Goal: Information Seeking & Learning: Learn about a topic

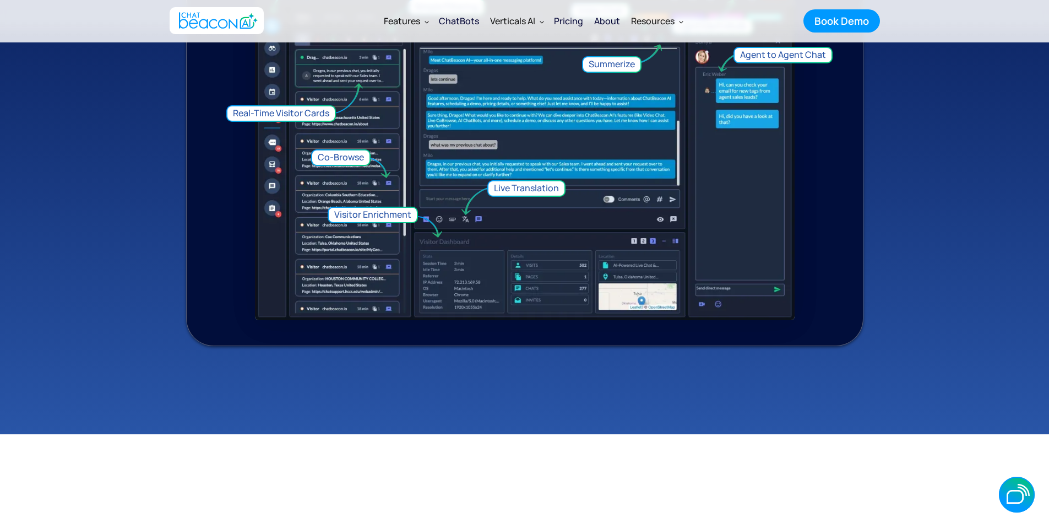
scroll to position [866, 0]
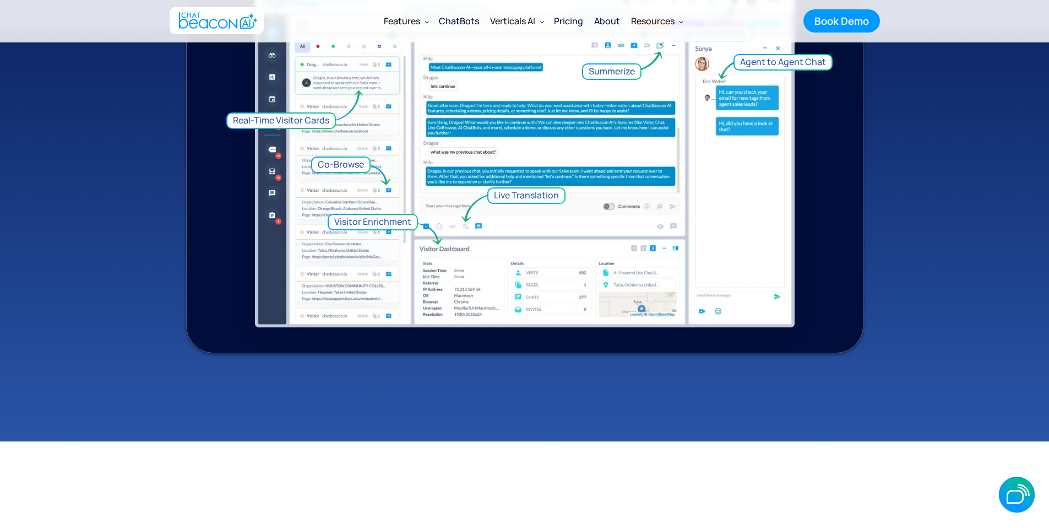
click at [514, 210] on div "Visitor Enrichment Co-Browse Video Chat Live Translation Real-Time Visitor Card…" at bounding box center [530, 173] width 551 height 370
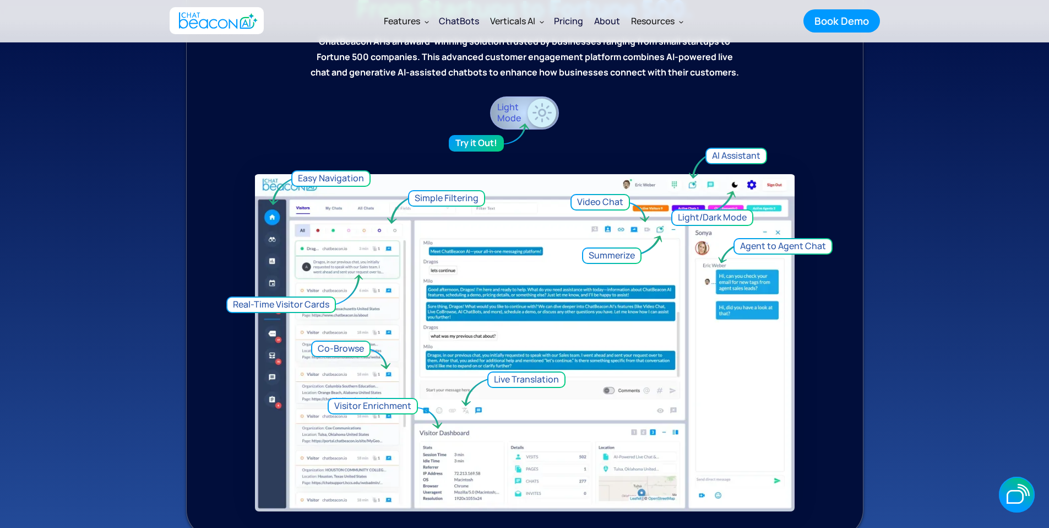
scroll to position [684, 0]
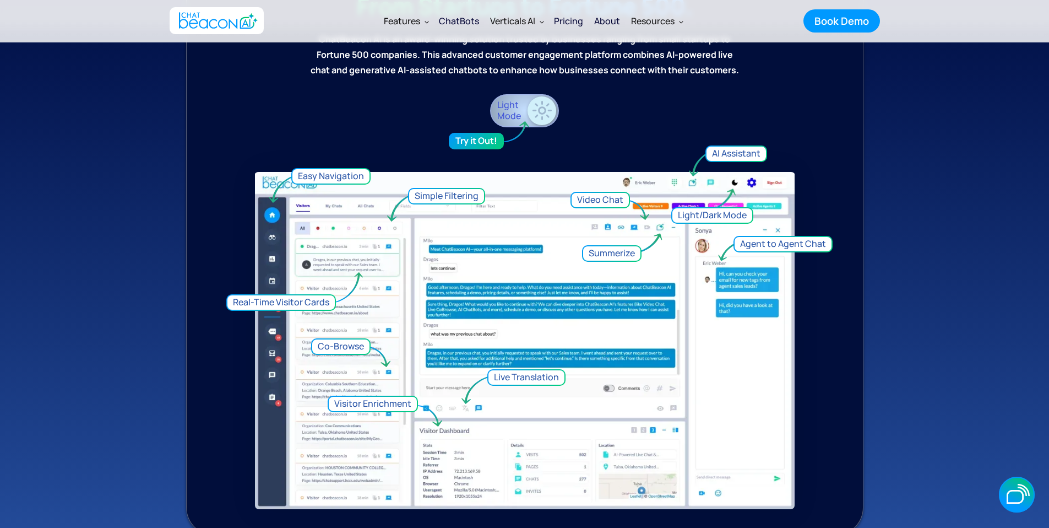
click at [575, 23] on div "Pricing" at bounding box center [568, 20] width 29 height 15
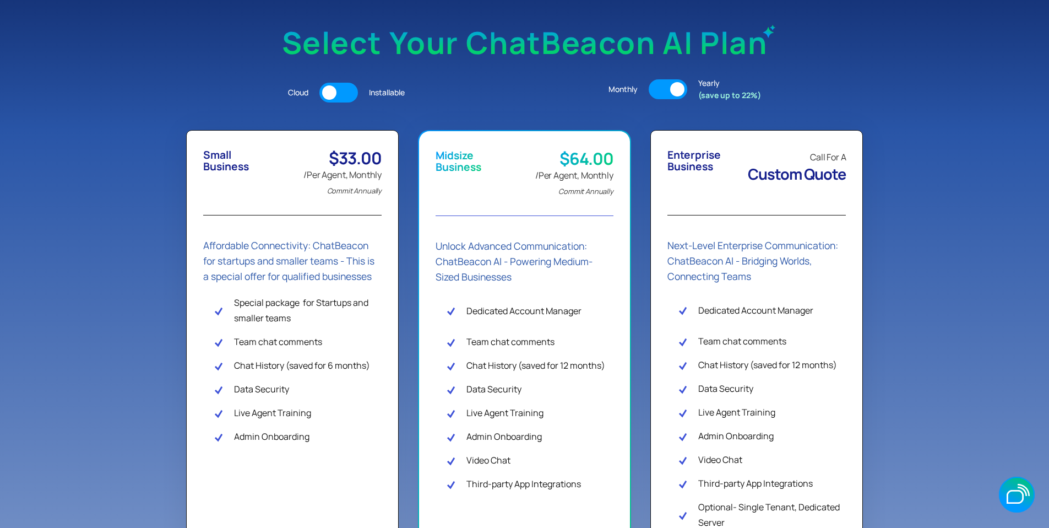
scroll to position [208, 0]
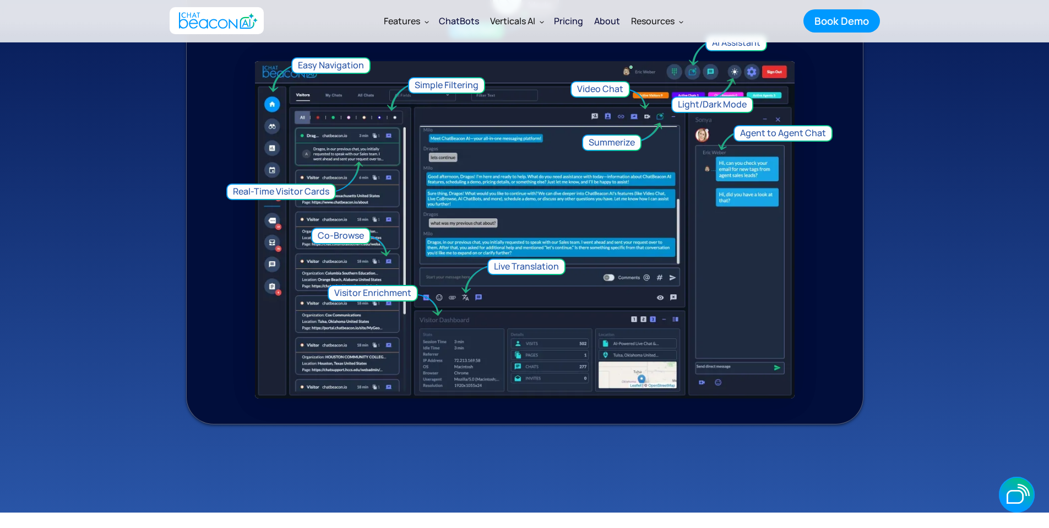
scroll to position [795, 0]
